Goal: Navigation & Orientation: Find specific page/section

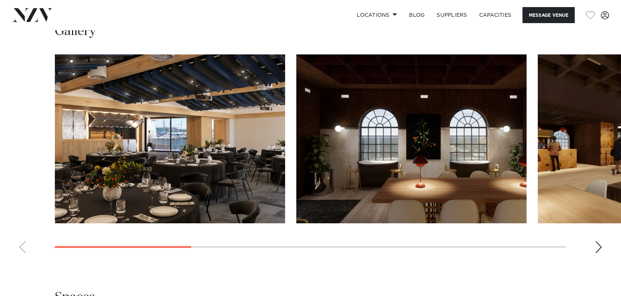
scroll to position [708, 0]
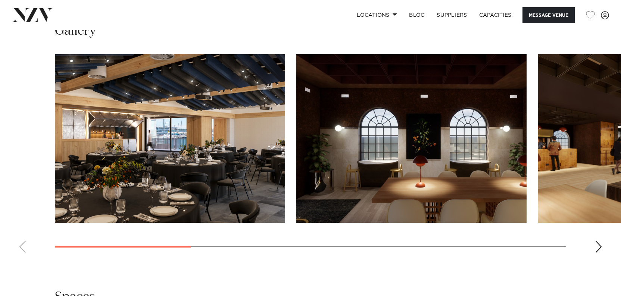
click at [597, 249] on div "Next slide" at bounding box center [598, 247] width 7 height 12
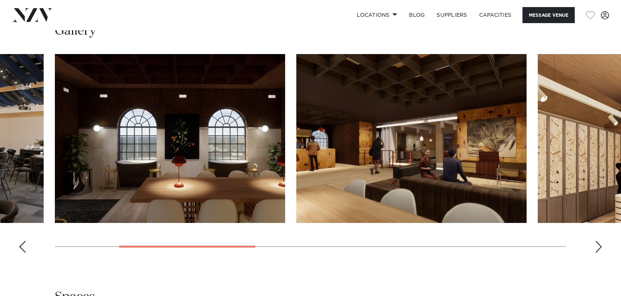
click at [597, 249] on div "Next slide" at bounding box center [598, 247] width 7 height 12
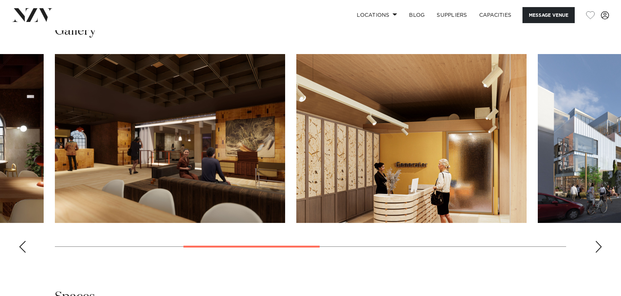
click at [597, 249] on div "Next slide" at bounding box center [598, 247] width 7 height 12
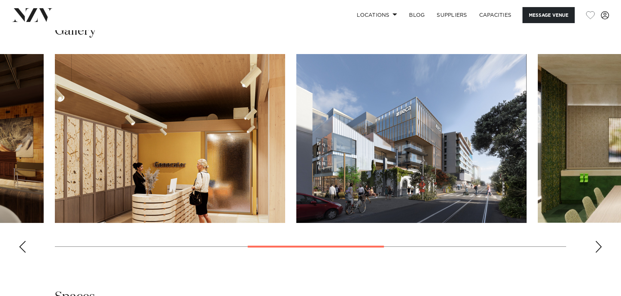
click at [597, 249] on div "Next slide" at bounding box center [598, 247] width 7 height 12
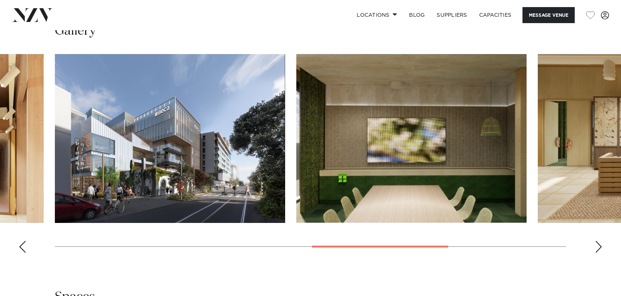
click at [597, 249] on div "Next slide" at bounding box center [598, 247] width 7 height 12
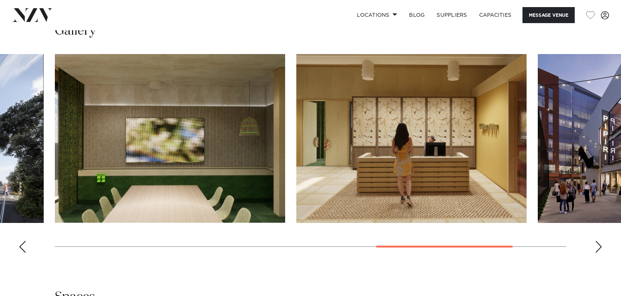
click at [597, 249] on div "Next slide" at bounding box center [598, 247] width 7 height 12
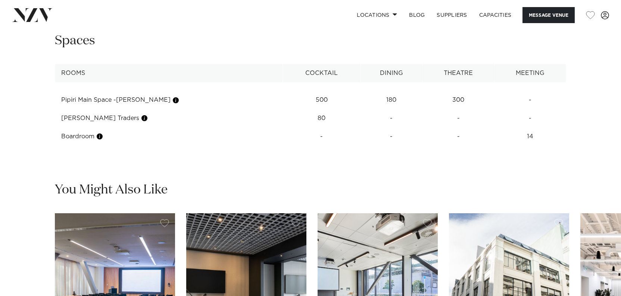
scroll to position [963, 0]
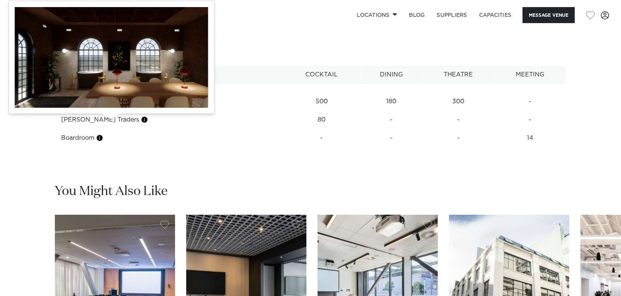
click at [141, 120] on button "button" at bounding box center [144, 119] width 7 height 7
click at [141, 122] on button "button" at bounding box center [144, 119] width 7 height 7
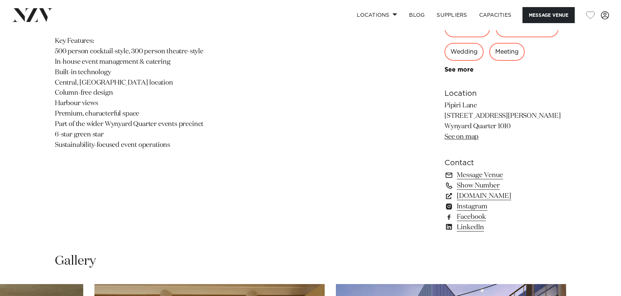
scroll to position [462, 0]
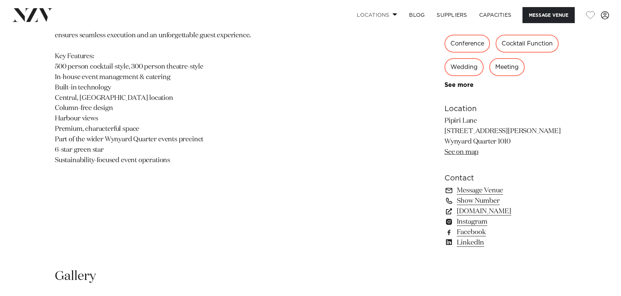
click at [391, 15] on link "Locations" at bounding box center [377, 15] width 52 height 16
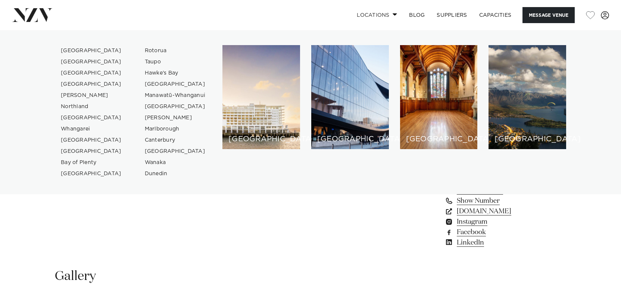
click at [393, 14] on span at bounding box center [395, 14] width 5 height 3
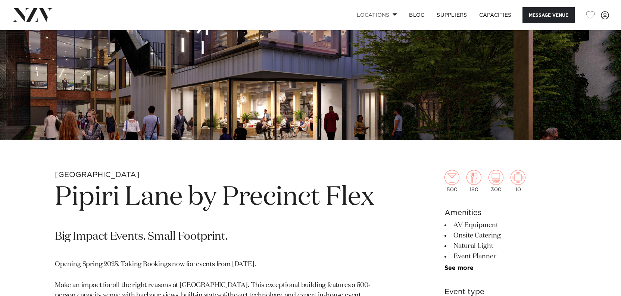
scroll to position [263, 0]
